Goal: Information Seeking & Learning: Check status

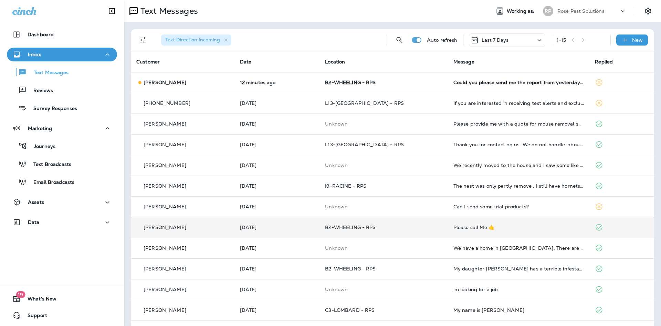
scroll to position [64, 0]
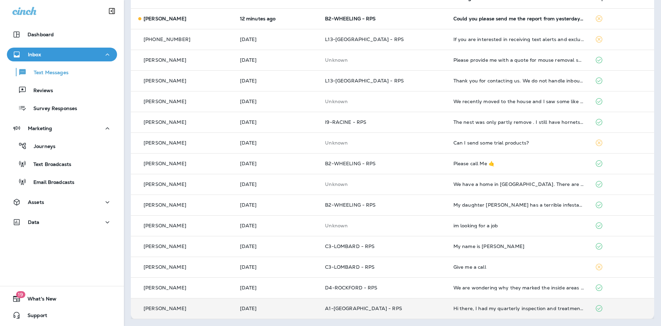
click at [315, 304] on td "[DATE]" at bounding box center [277, 308] width 85 height 21
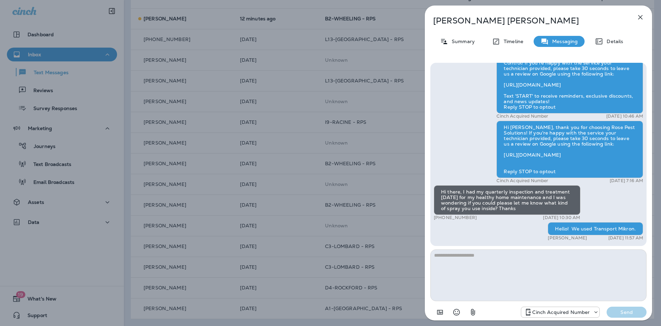
click at [641, 18] on icon "button" at bounding box center [641, 17] width 4 height 4
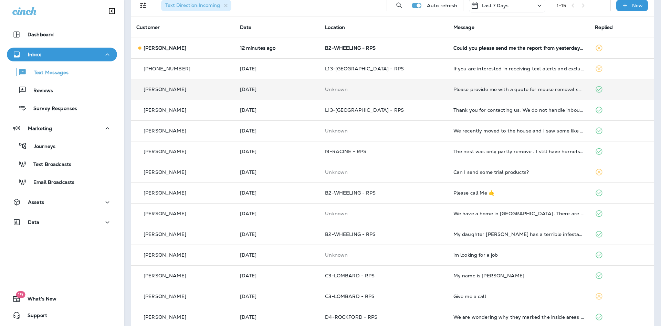
scroll to position [64, 0]
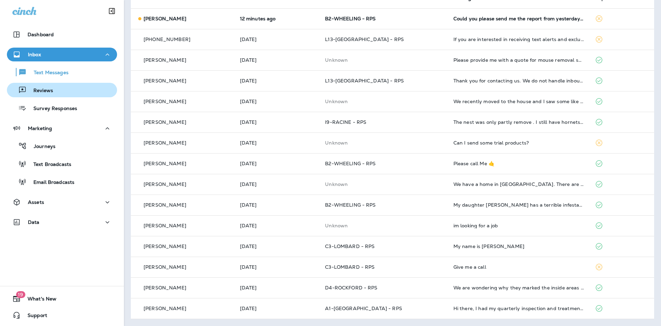
click at [67, 84] on button "Reviews" at bounding box center [62, 90] width 110 height 14
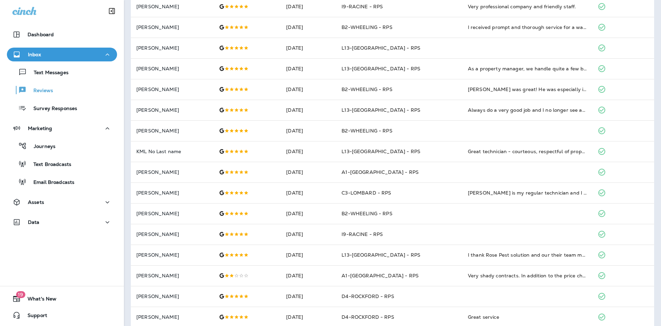
scroll to position [167, 0]
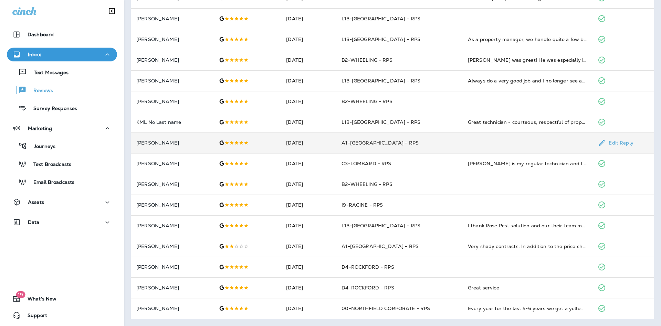
click at [330, 136] on td "[DATE]" at bounding box center [308, 142] width 55 height 21
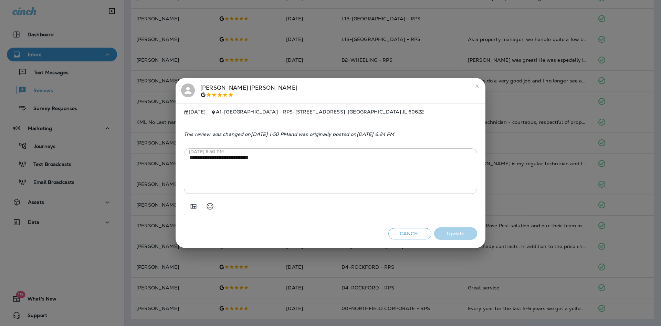
click at [524, 115] on div "**********" at bounding box center [330, 163] width 661 height 326
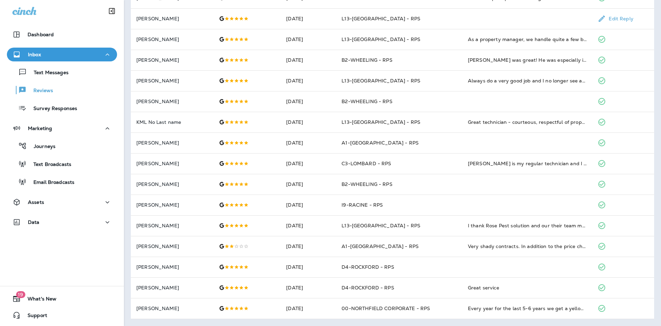
scroll to position [98, 0]
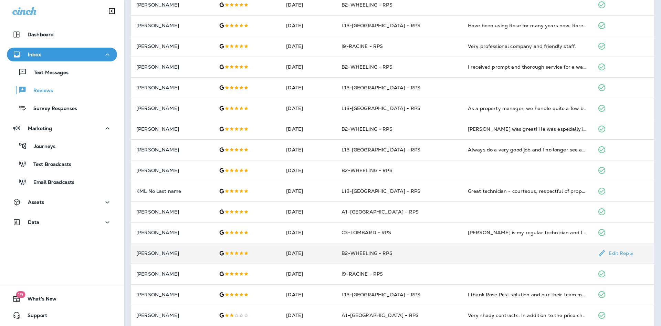
click at [417, 253] on td "B2-WHEELING - RPS" at bounding box center [399, 252] width 126 height 21
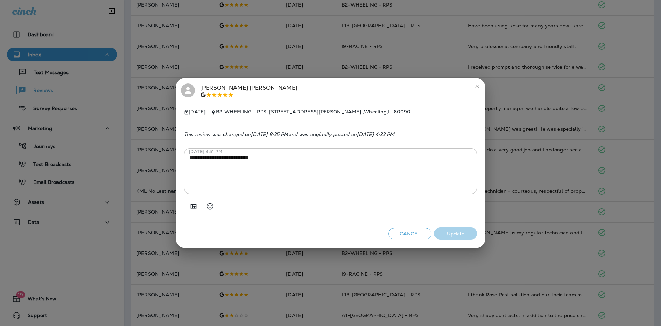
click at [415, 233] on button "Cancel" at bounding box center [410, 233] width 43 height 11
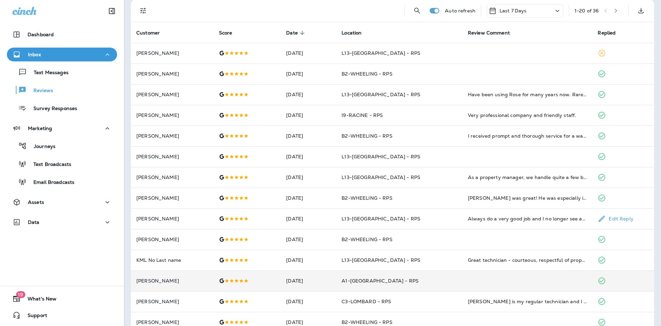
scroll to position [133, 0]
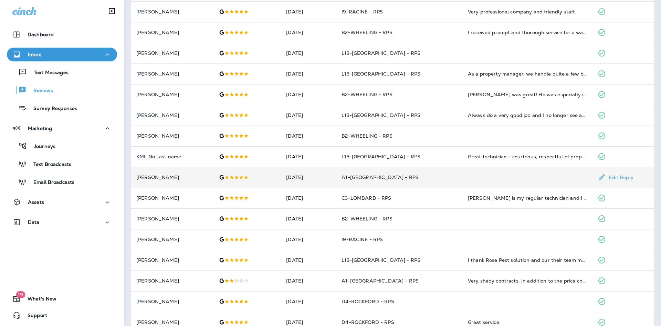
click at [413, 174] on td "A1-[GEOGRAPHIC_DATA] - RPS" at bounding box center [399, 177] width 126 height 21
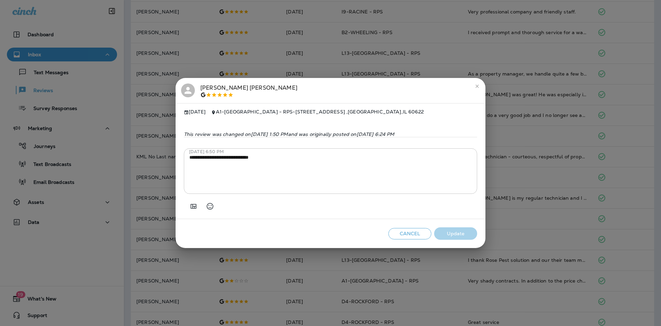
click at [431, 182] on textarea "**********" at bounding box center [330, 171] width 282 height 34
click at [467, 236] on div "Cancel Update" at bounding box center [331, 233] width 310 height 29
click at [466, 236] on div "Cancel Update" at bounding box center [331, 233] width 310 height 29
click at [305, 166] on textarea "**********" at bounding box center [330, 171] width 282 height 34
